Goal: Information Seeking & Learning: Check status

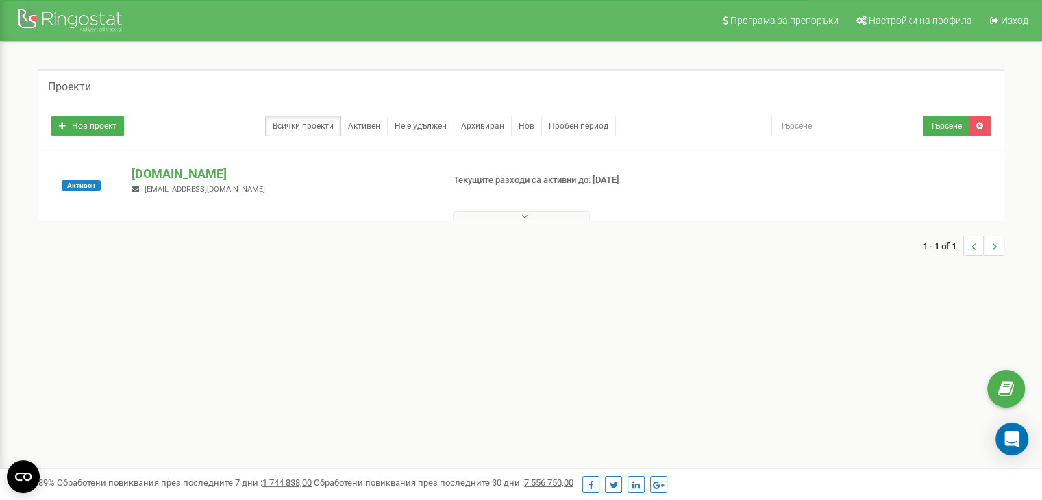
click at [518, 212] on button at bounding box center [521, 216] width 137 height 10
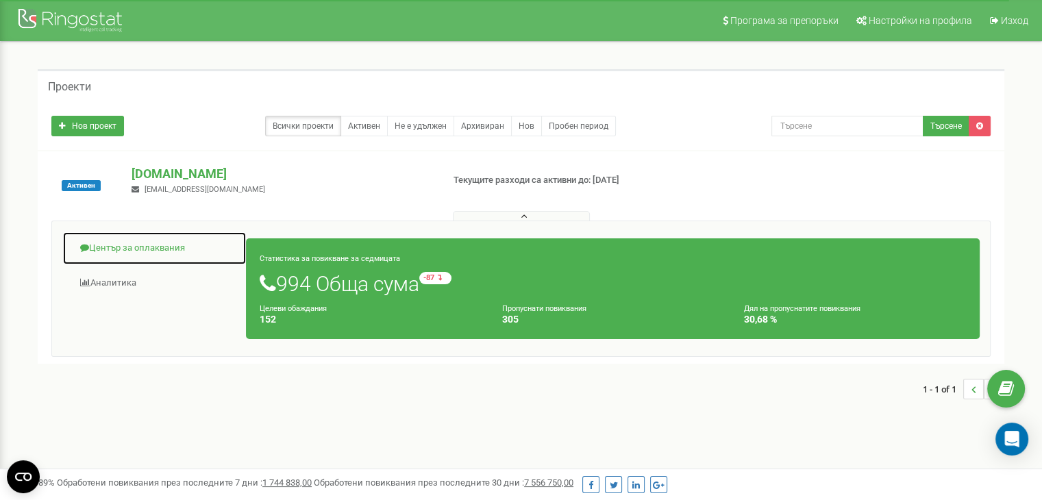
click at [147, 253] on link "Център за оплаквания" at bounding box center [154, 249] width 184 height 34
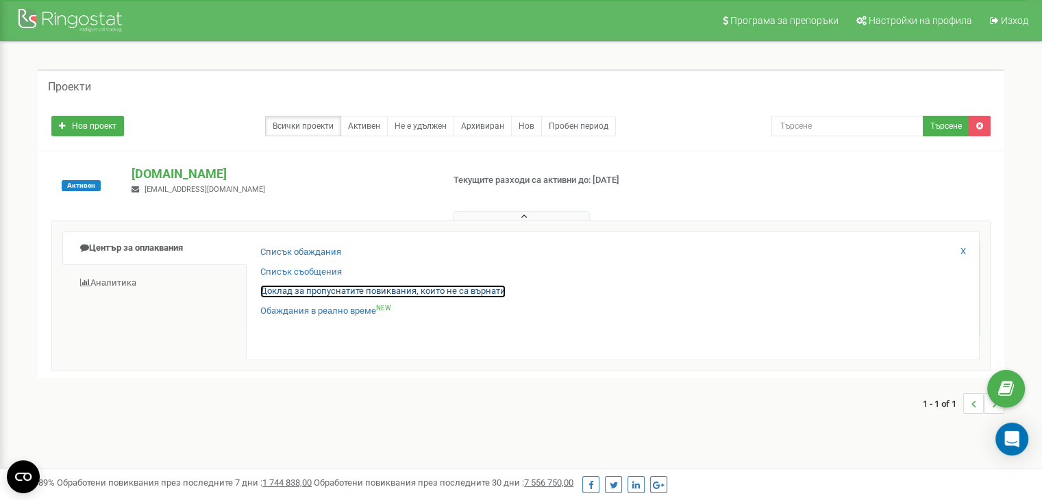
click at [340, 289] on link "Доклад за пропуснатите повиквания, които не са върнати" at bounding box center [382, 291] width 245 height 13
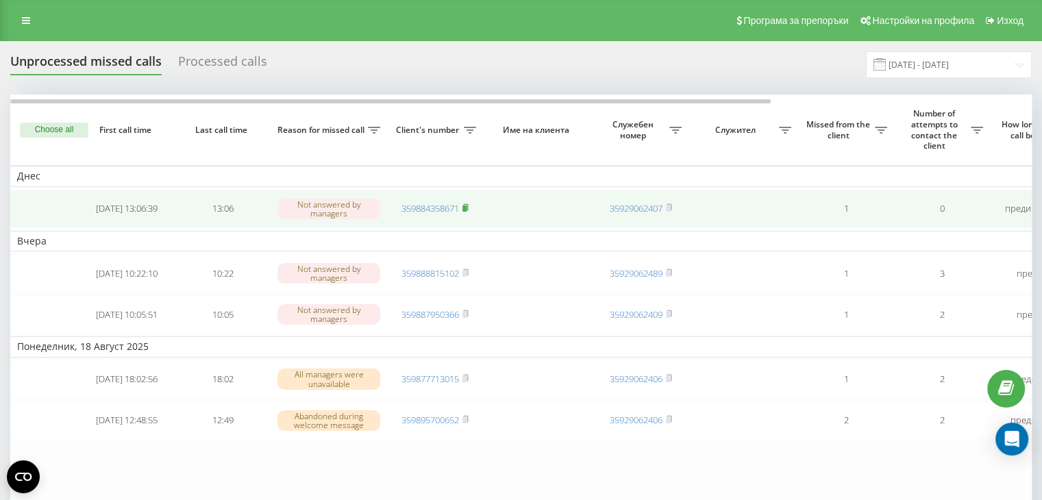
click at [467, 206] on rect at bounding box center [464, 209] width 4 height 6
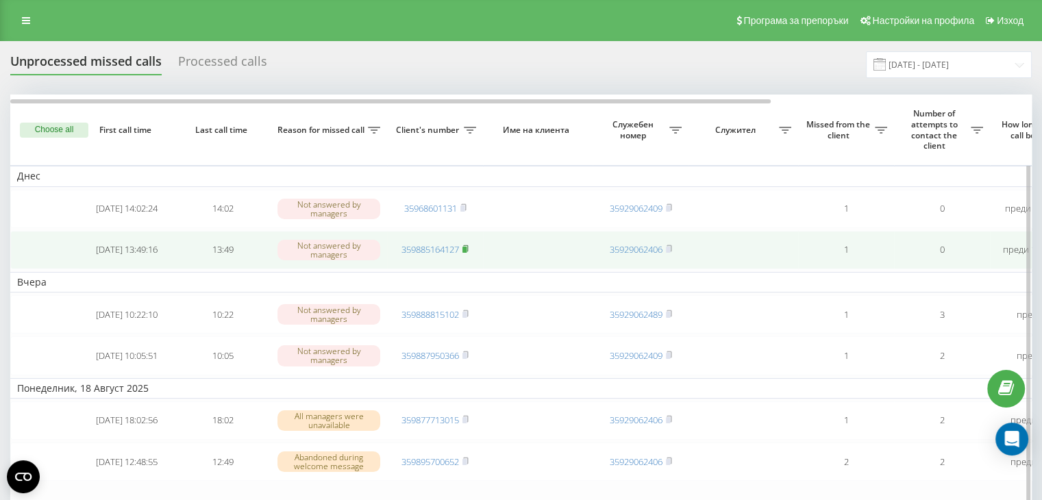
click at [466, 247] on rect at bounding box center [464, 250] width 4 height 6
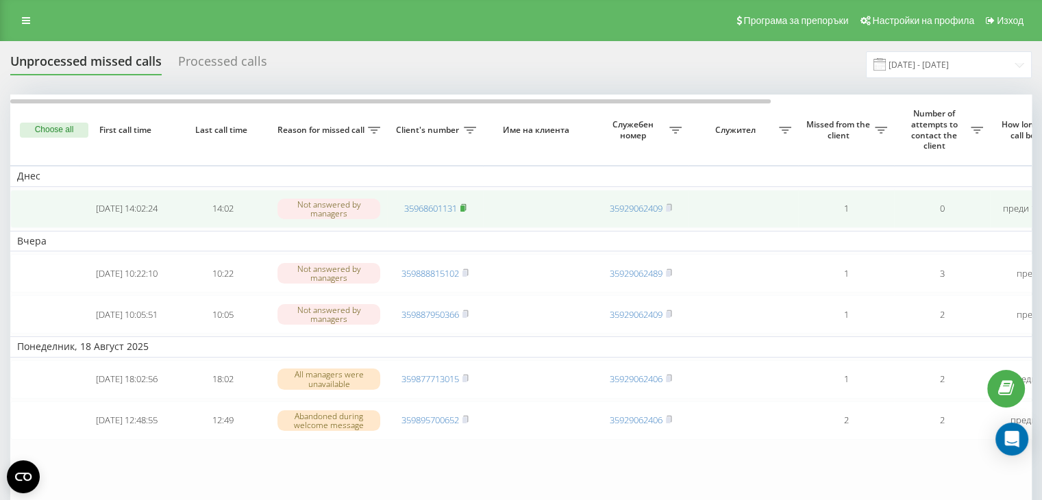
click at [463, 209] on rect at bounding box center [462, 209] width 4 height 6
click at [468, 209] on icon at bounding box center [465, 207] width 5 height 6
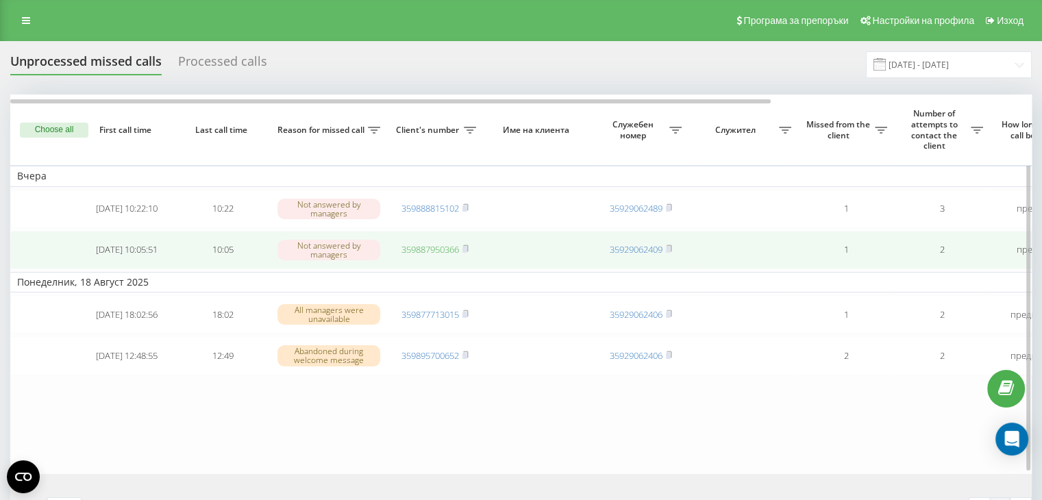
drag, startPoint x: 469, startPoint y: 247, endPoint x: 458, endPoint y: 245, distance: 10.5
click at [469, 247] on icon at bounding box center [465, 249] width 6 height 8
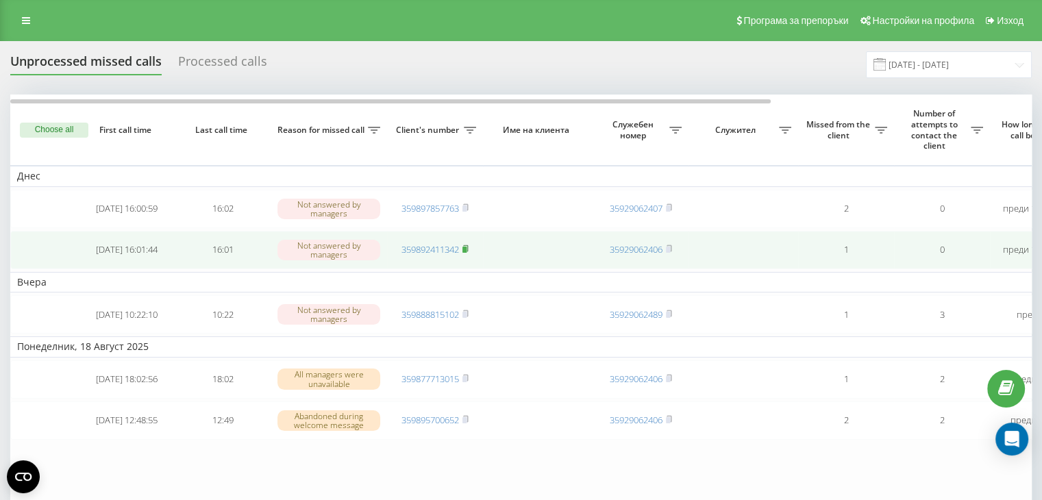
click at [469, 247] on icon at bounding box center [465, 249] width 6 height 8
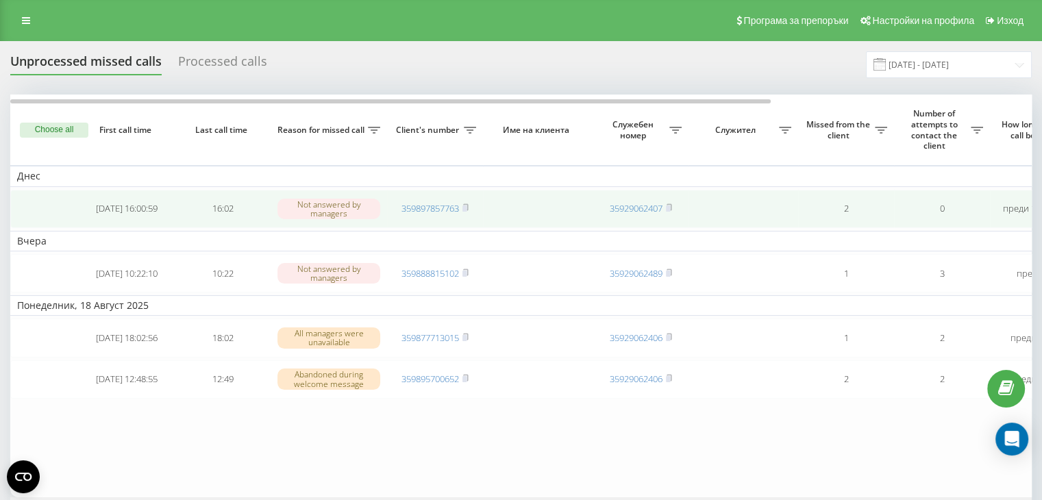
drag, startPoint x: 470, startPoint y: 206, endPoint x: 461, endPoint y: 206, distance: 8.9
click at [469, 206] on icon at bounding box center [465, 207] width 6 height 8
drag, startPoint x: 468, startPoint y: 205, endPoint x: 441, endPoint y: 201, distance: 26.9
click at [468, 204] on icon at bounding box center [465, 207] width 6 height 8
drag, startPoint x: 466, startPoint y: 204, endPoint x: 436, endPoint y: 201, distance: 30.3
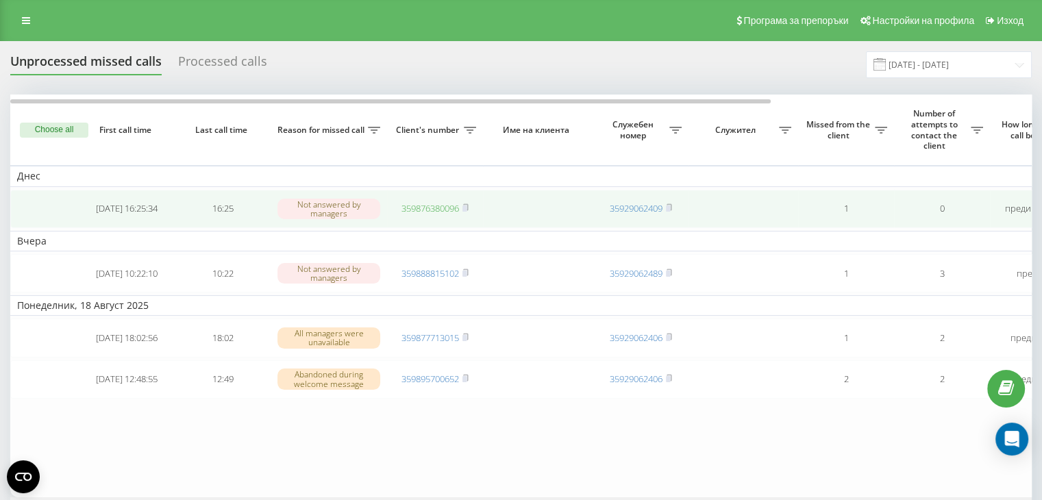
click at [466, 204] on icon at bounding box center [465, 207] width 6 height 8
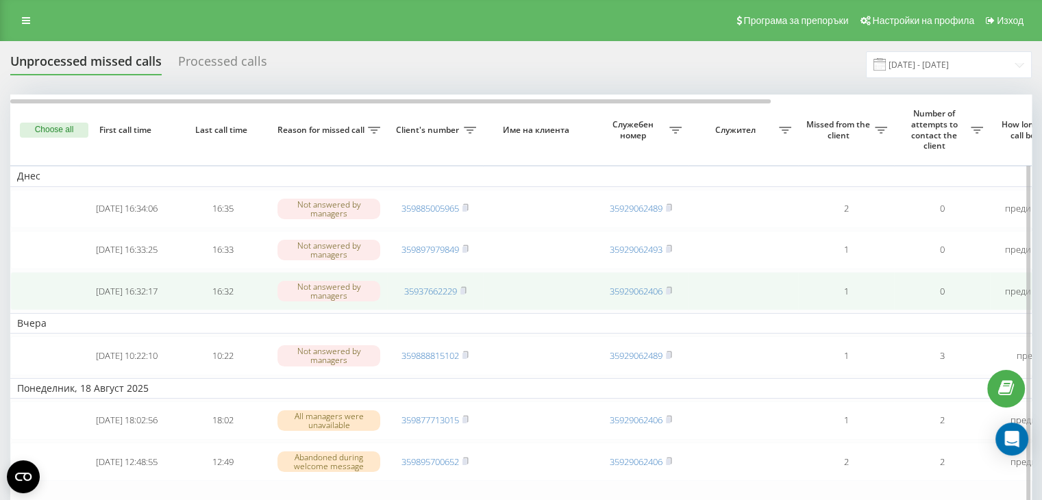
drag, startPoint x: 466, startPoint y: 290, endPoint x: 428, endPoint y: 272, distance: 41.7
click at [464, 288] on rect at bounding box center [462, 291] width 4 height 6
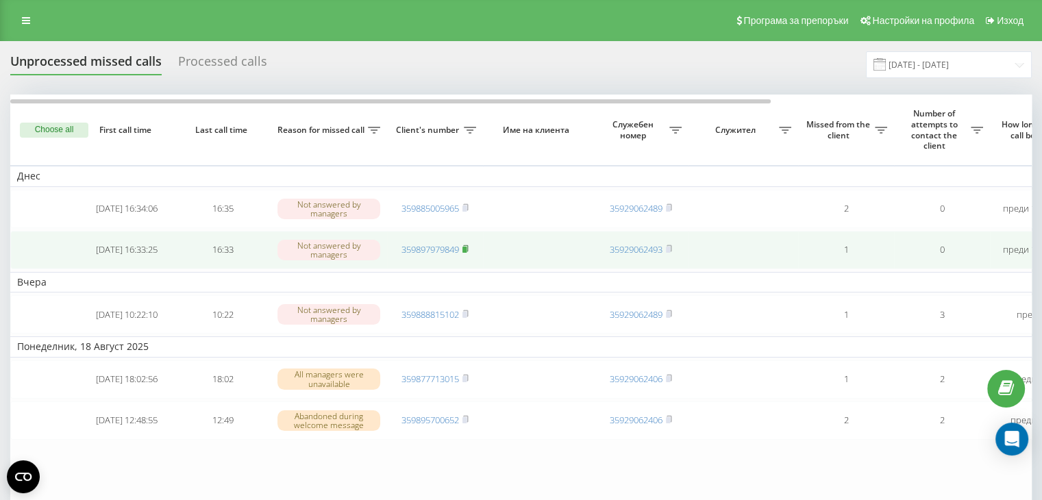
click at [466, 249] on rect at bounding box center [464, 250] width 4 height 6
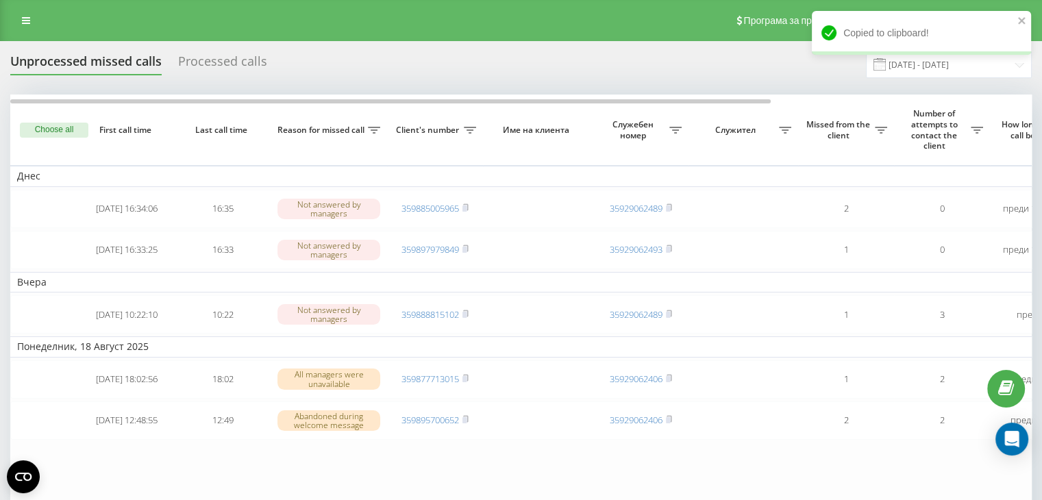
drag, startPoint x: 104, startPoint y: 17, endPoint x: 418, endPoint y: 25, distance: 313.9
click at [434, 30] on div "Програма за препоръки Настройки на профила Изход" at bounding box center [521, 20] width 1042 height 41
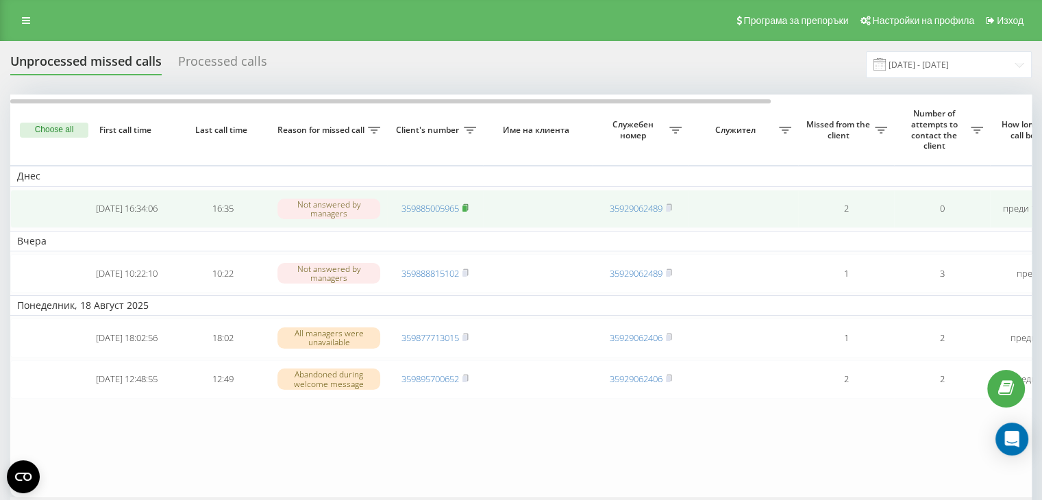
click at [468, 206] on icon at bounding box center [465, 207] width 5 height 6
